Goal: Information Seeking & Learning: Understand process/instructions

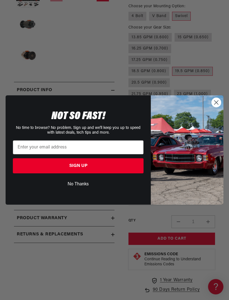
click at [218, 107] on circle "Close dialog" at bounding box center [216, 102] width 9 height 9
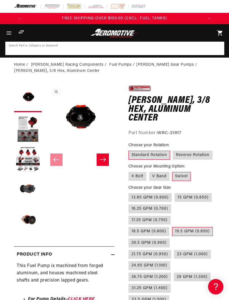
click at [183, 51] on input at bounding box center [115, 48] width 218 height 12
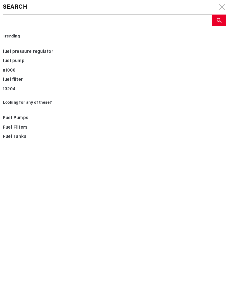
type input "2"
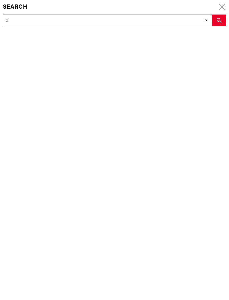
type input "21"
type input "212"
type input "2122"
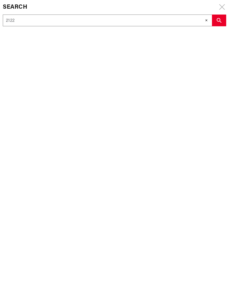
type input "2122"
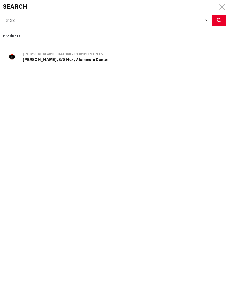
type input "21220"
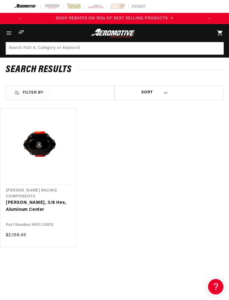
click at [38, 200] on link "[PERSON_NAME], 3/8 Hex, Aluminum Center" at bounding box center [38, 207] width 65 height 14
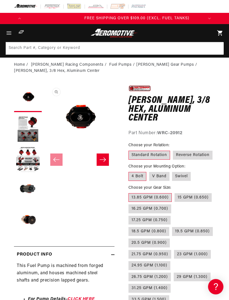
scroll to position [0, 179]
click at [198, 154] on label "Reverse Rotation" at bounding box center [193, 155] width 40 height 9
click at [174, 150] on input "Reverse Rotation" at bounding box center [173, 150] width 0 height 0
radio input "true"
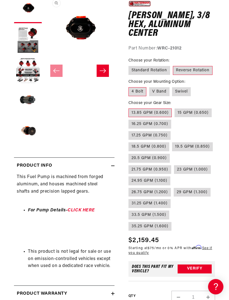
click at [172, 165] on label "21.75 GPM (0.950)" at bounding box center [150, 169] width 43 height 9
click at [173, 153] on input "21.75 GPM (0.950)" at bounding box center [173, 153] width 0 height 0
radio input "true"
click at [171, 177] on label "24.95 GPM (1.100)" at bounding box center [150, 181] width 42 height 9
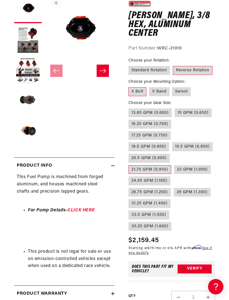
click at [214, 164] on input "24.95 GPM (1.100)" at bounding box center [214, 164] width 0 height 0
radio input "true"
click at [197, 188] on label "29 GPM (1.300)" at bounding box center [192, 192] width 37 height 9
click at [174, 187] on input "29 GPM (1.300)" at bounding box center [174, 187] width 0 height 0
radio input "true"
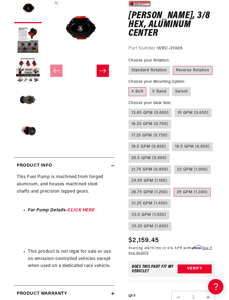
scroll to position [0, 179]
click at [159, 222] on label "35.25 GPM (1.600)" at bounding box center [150, 226] width 43 height 9
click at [172, 210] on input "35.25 GPM (1.600)" at bounding box center [172, 210] width 0 height 0
radio input "true"
click at [154, 188] on label "26.75 GPM (1.200)" at bounding box center [150, 192] width 43 height 9
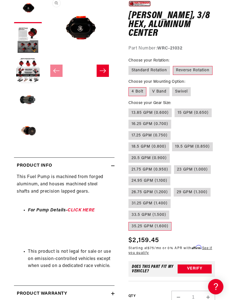
click at [174, 175] on input "26.75 GPM (1.200)" at bounding box center [174, 175] width 0 height 0
radio input "true"
click at [202, 114] on label "15 GPM (0.650)" at bounding box center [193, 113] width 37 height 9
click at [175, 108] on input "15 GPM (0.650)" at bounding box center [175, 107] width 0 height 0
radio input "true"
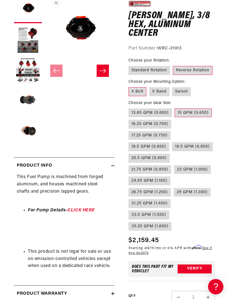
click at [159, 92] on label "V Band" at bounding box center [159, 91] width 20 height 9
click at [150, 86] on input "V Band" at bounding box center [149, 86] width 0 height 0
radio input "true"
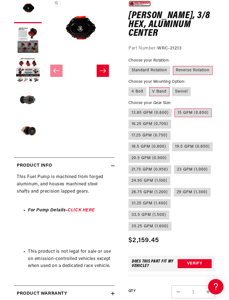
scroll to position [0, 179]
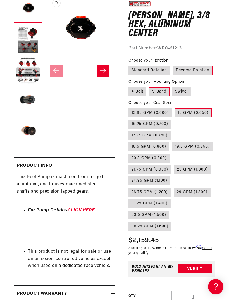
click at [196, 142] on label "19.5 GPM (0.850)" at bounding box center [192, 146] width 41 height 9
click at [173, 141] on input "19.5 GPM (0.850)" at bounding box center [172, 141] width 0 height 0
radio input "true"
click at [174, 165] on label "23 GPM (1.000)" at bounding box center [192, 169] width 37 height 9
click at [174, 164] on input "23 GPM (1.000)" at bounding box center [174, 164] width 0 height 0
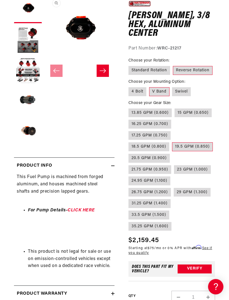
radio input "true"
click at [157, 72] on label "Standard Rotation" at bounding box center [150, 70] width 42 height 9
click at [130, 65] on input "Standard Rotation" at bounding box center [130, 65] width 0 height 0
radio input "true"
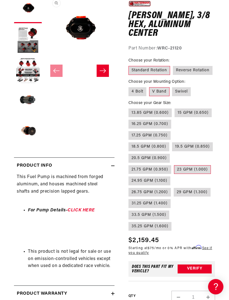
scroll to position [0, 179]
click at [201, 68] on label "Reverse Rotation" at bounding box center [193, 70] width 40 height 9
click at [174, 65] on input "Reverse Rotation" at bounding box center [173, 65] width 0 height 0
radio input "true"
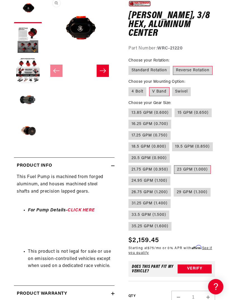
click at [159, 73] on label "Standard Rotation" at bounding box center [150, 70] width 42 height 9
click at [130, 65] on input "Standard Rotation" at bounding box center [130, 65] width 0 height 0
radio input "true"
click at [203, 68] on label "Reverse Rotation" at bounding box center [193, 70] width 40 height 9
click at [174, 65] on input "Reverse Rotation" at bounding box center [173, 65] width 0 height 0
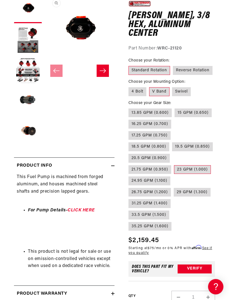
radio input "true"
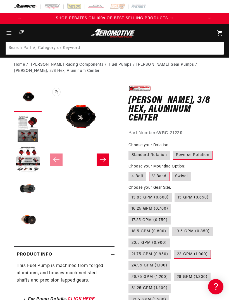
click at [104, 161] on icon "Slide right" at bounding box center [103, 160] width 6 height 4
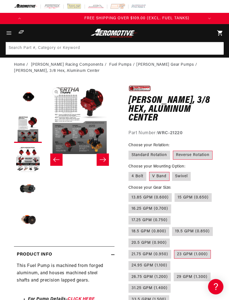
scroll to position [0, 179]
click at [106, 160] on button "Slide right" at bounding box center [103, 160] width 12 height 12
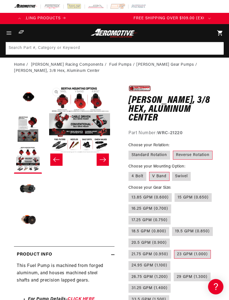
scroll to position [0, 13]
click at [106, 160] on icon "Slide right" at bounding box center [103, 160] width 7 height 6
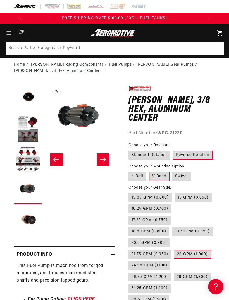
click at [107, 158] on button "Slide right" at bounding box center [103, 160] width 12 height 12
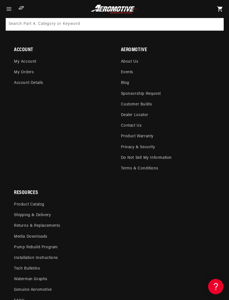
scroll to position [1216, 0]
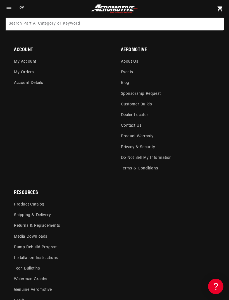
click at [53, 253] on link "Installation Instructions" at bounding box center [36, 258] width 44 height 11
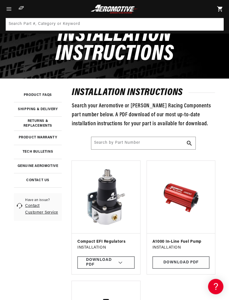
scroll to position [0, 179]
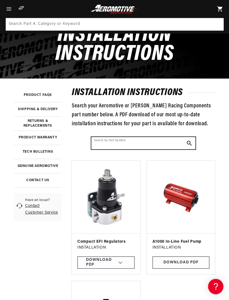
click at [124, 142] on input "Search by Part Number" at bounding box center [144, 143] width 104 height 12
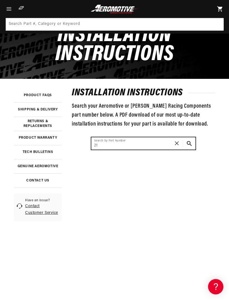
scroll to position [0, 0]
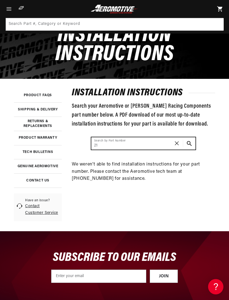
type input "2"
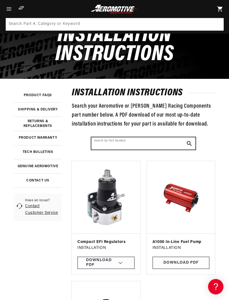
scroll to position [0, 179]
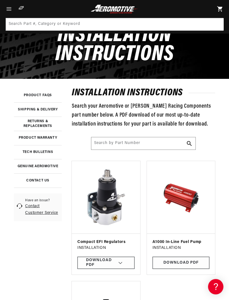
click at [216, 140] on div "installation instructions Search your Aeromotive or Waterman Racing Components …" at bounding box center [114, 250] width 229 height 343
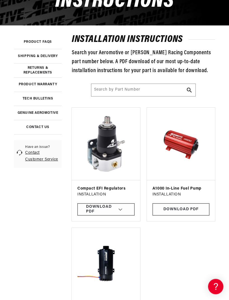
scroll to position [100, 0]
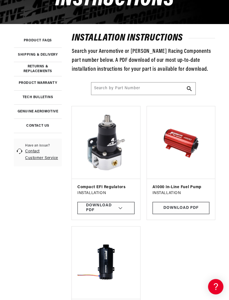
click at [106, 206] on div "Download PDF" at bounding box center [106, 208] width 57 height 13
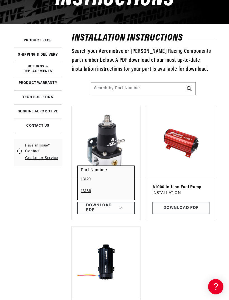
scroll to position [0, 0]
click at [219, 113] on div "installation instructions Search your Aeromotive or Waterman Racing Components …" at bounding box center [114, 195] width 229 height 343
